Goal: Transaction & Acquisition: Obtain resource

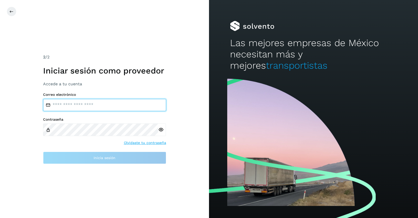
click at [91, 107] on input "email" at bounding box center [104, 105] width 123 height 12
type input "**********"
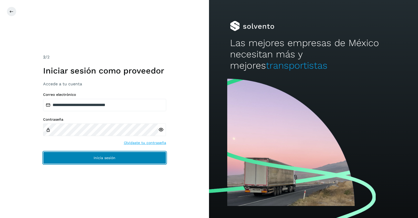
click at [104, 158] on span "Inicia sesión" at bounding box center [105, 158] width 22 height 4
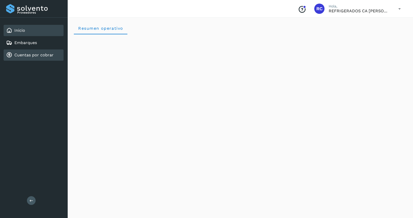
click at [16, 53] on link "Cuentas por cobrar" at bounding box center [33, 55] width 39 height 5
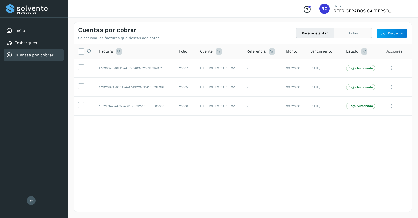
click at [355, 34] on button "Todas" at bounding box center [353, 32] width 38 height 9
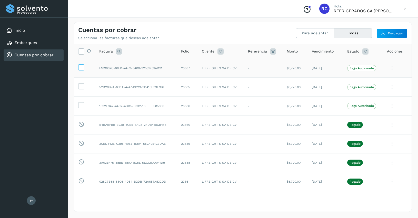
click at [84, 66] on label at bounding box center [81, 67] width 6 height 6
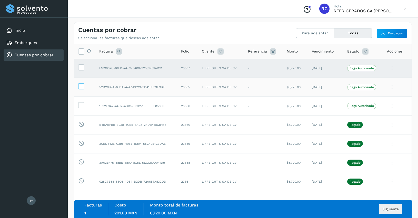
click at [81, 84] on icon at bounding box center [80, 85] width 5 height 5
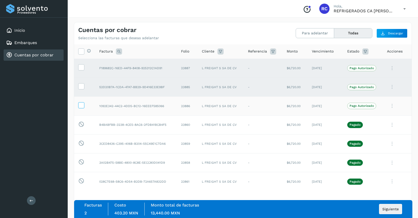
click at [80, 108] on icon at bounding box center [80, 104] width 5 height 5
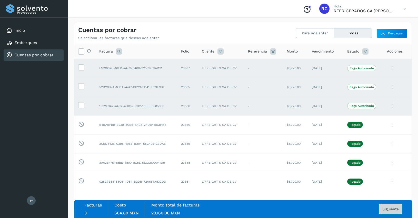
click at [386, 208] on span "Siguiente" at bounding box center [390, 210] width 16 height 4
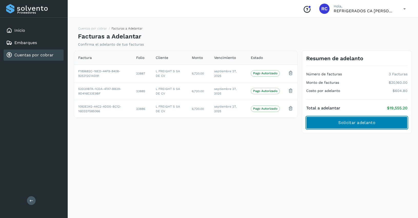
click at [365, 123] on span "Solicitar adelanto" at bounding box center [356, 123] width 37 height 6
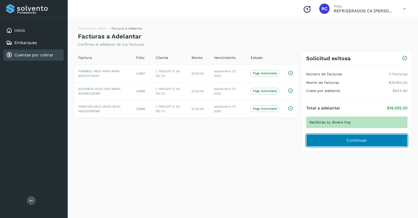
click at [348, 139] on span "Continuar" at bounding box center [357, 141] width 21 height 6
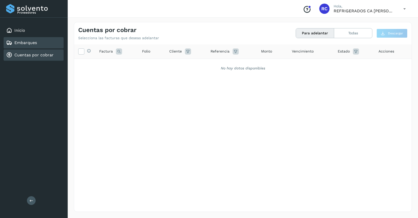
click at [32, 42] on link "Embarques" at bounding box center [25, 42] width 23 height 5
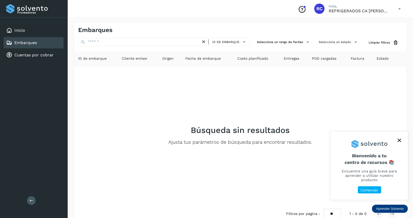
click at [398, 142] on icon "close," at bounding box center [400, 141] width 4 height 4
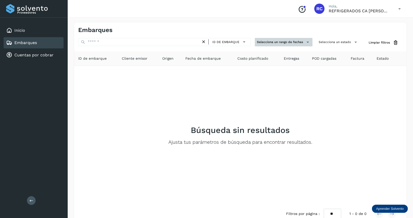
click at [301, 43] on button "Selecciona un rango de fechas" at bounding box center [284, 42] width 58 height 8
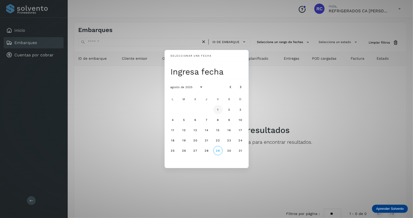
click at [219, 107] on button "1" at bounding box center [217, 109] width 9 height 9
click at [341, 96] on div "Seleccionar una fecha vie, 1 ago agosto de 2025 L M X J V S D 1 2 3 4 5 6 7 8 9…" at bounding box center [206, 109] width 413 height 218
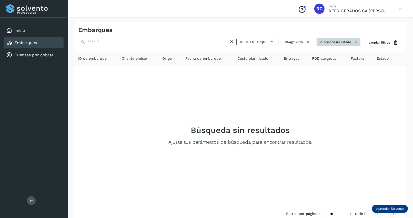
click at [346, 40] on button "Selecciona un estado" at bounding box center [339, 42] width 44 height 8
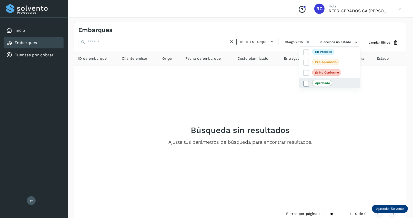
click at [306, 84] on icon at bounding box center [306, 83] width 5 height 5
click at [392, 95] on div at bounding box center [206, 109] width 413 height 218
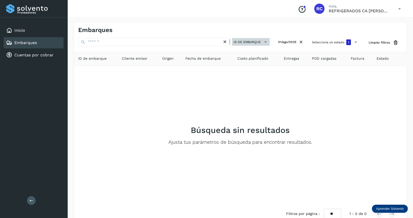
click at [267, 42] on icon at bounding box center [265, 41] width 5 height 5
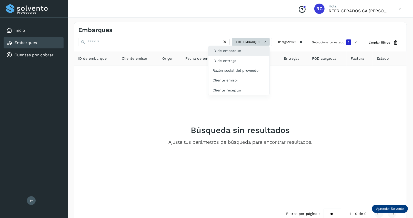
click at [267, 42] on div at bounding box center [206, 109] width 413 height 218
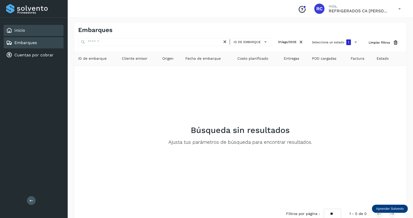
click at [15, 31] on link "Inicio" at bounding box center [19, 30] width 11 height 5
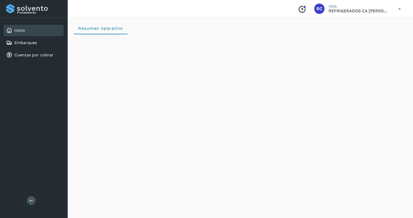
click at [400, 9] on icon at bounding box center [400, 9] width 11 height 11
click at [24, 28] on link "Inicio" at bounding box center [19, 30] width 11 height 5
click at [26, 32] on div "Inicio" at bounding box center [34, 30] width 60 height 11
